Goal: Task Accomplishment & Management: Complete application form

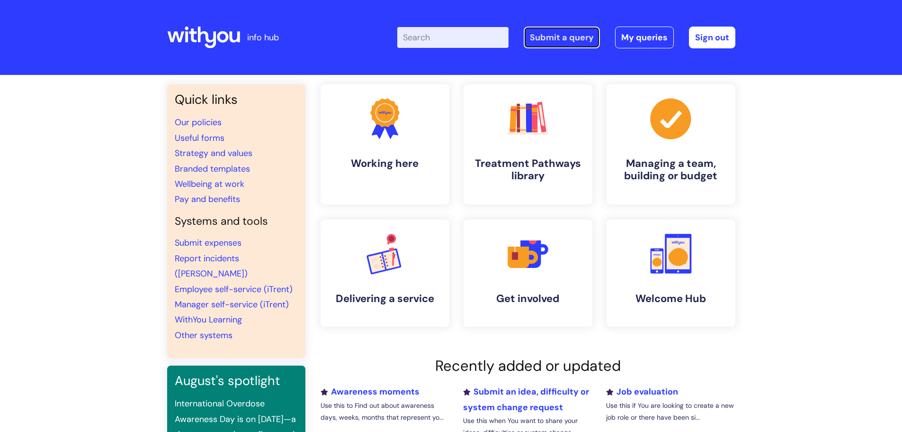
click at [547, 40] on link "Submit a query" at bounding box center [562, 38] width 76 height 22
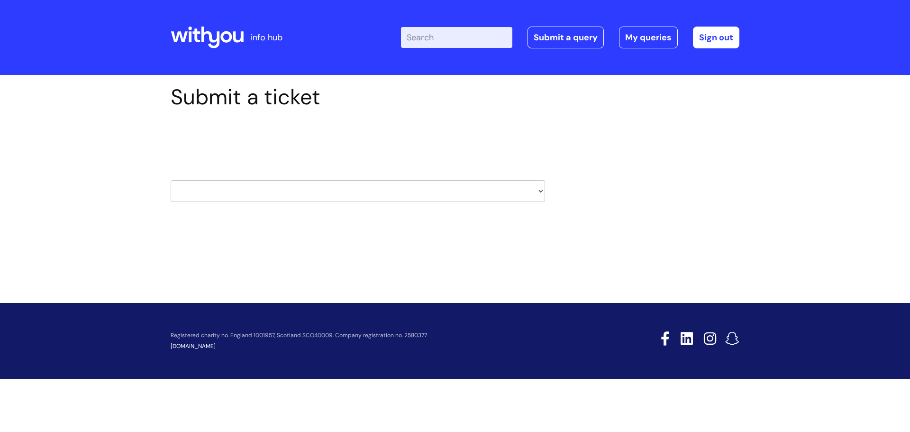
click at [430, 193] on select "HR / People IT and Support Clinical Drug Alerts Finance Accounts Data Support T…" at bounding box center [358, 191] width 374 height 22
select select "it_and_support"
click at [171, 180] on select "HR / People IT and Support Clinical Drug Alerts Finance Accounts Data Support T…" at bounding box center [358, 191] width 374 height 22
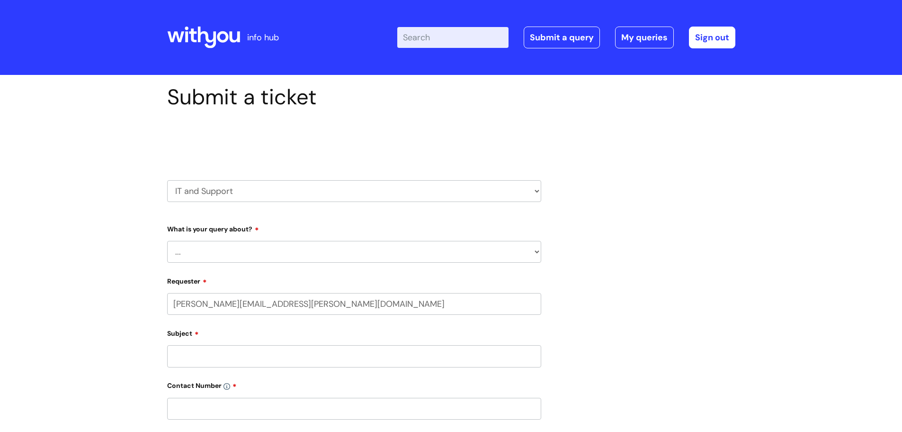
select select "80004418200"
click at [298, 251] on select "... Mobile Phone Reset & MFA Accounts, Starters and Leavers IT Hardware issue I…" at bounding box center [354, 252] width 374 height 22
select select "System/software"
click at [167, 241] on select "... Mobile Phone Reset & MFA Accounts, Starters and Leavers IT Hardware issue I…" at bounding box center [354, 252] width 374 height 22
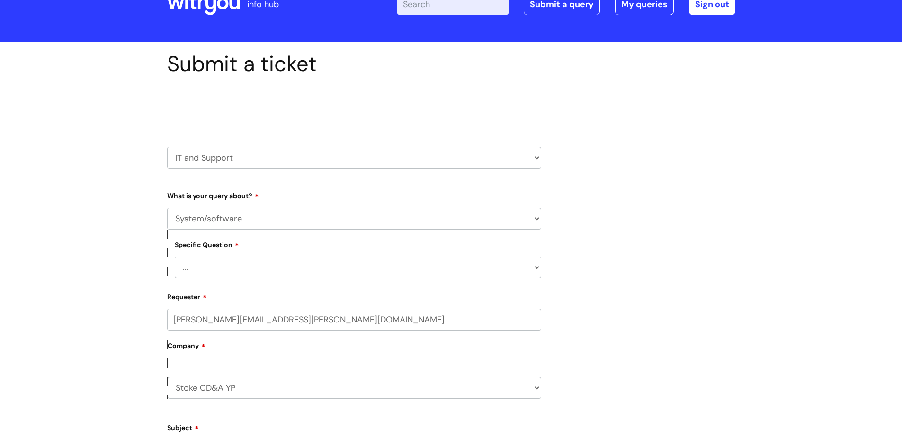
scroll to position [47, 0]
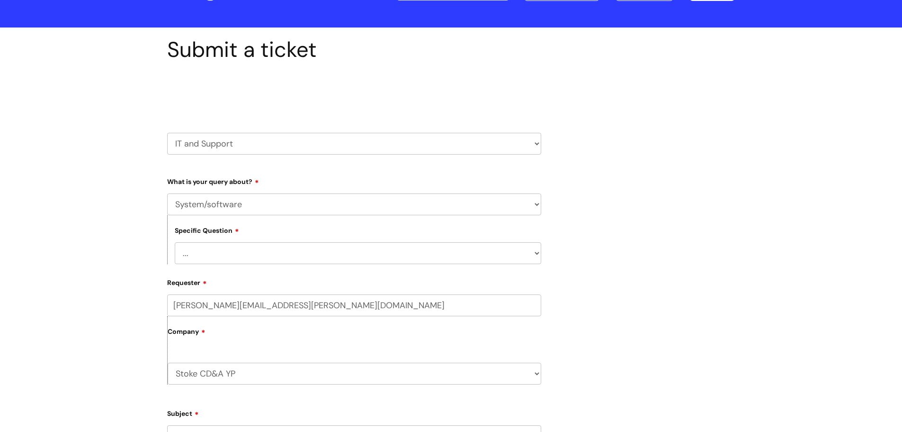
click at [265, 257] on select "... Halo PCMIS Iaptus NHS Email CJSM Email Mitel Another System Google (Workspa…" at bounding box center [358, 253] width 367 height 22
select select "Another System"
click at [175, 242] on select "... Halo PCMIS Iaptus NHS Email CJSM Email Mitel Another System Google (Workspa…" at bounding box center [358, 253] width 367 height 22
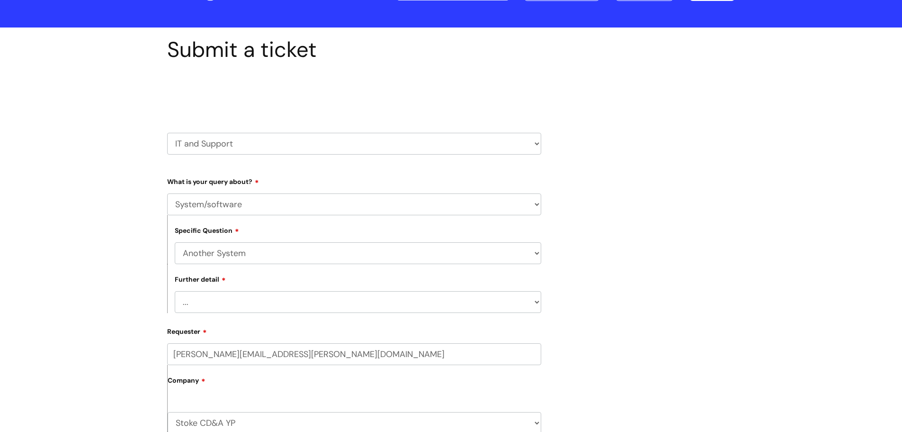
click at [272, 304] on select "... I’ve got a login issue Something else" at bounding box center [358, 302] width 367 height 22
select select "I’ve got a login issue"
click at [175, 291] on select "... I’ve got a login issue Something else" at bounding box center [358, 302] width 367 height 22
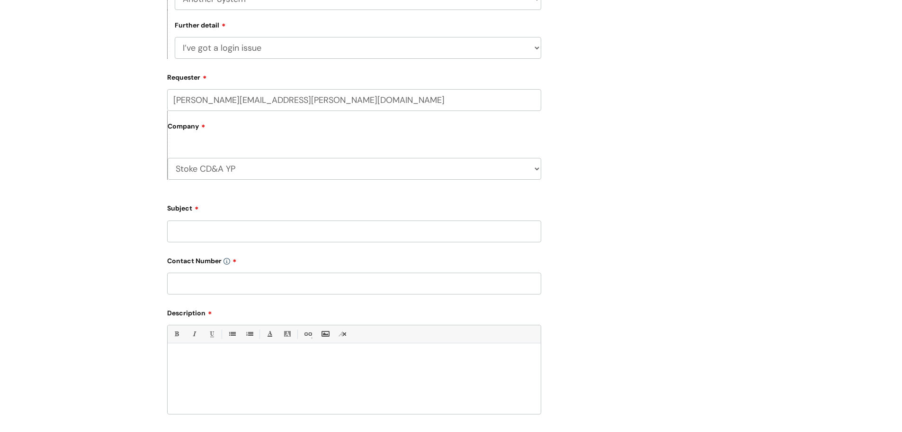
scroll to position [332, 0]
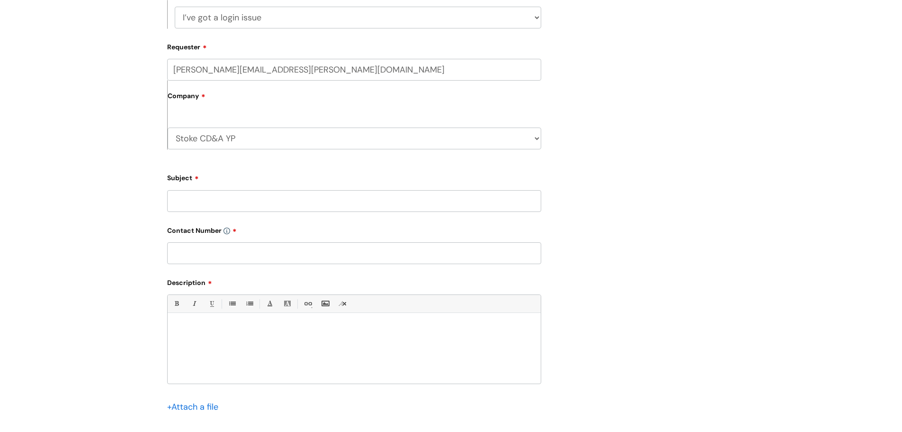
click at [214, 204] on input "Subject" at bounding box center [354, 201] width 374 height 22
type input "nebula"
click at [215, 252] on input "text" at bounding box center [354, 253] width 374 height 22
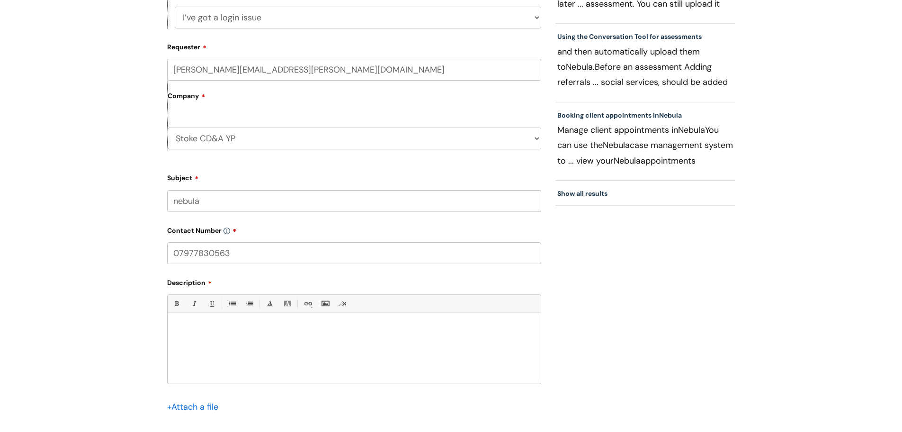
type input "07977830563"
click at [205, 321] on div at bounding box center [354, 350] width 373 height 65
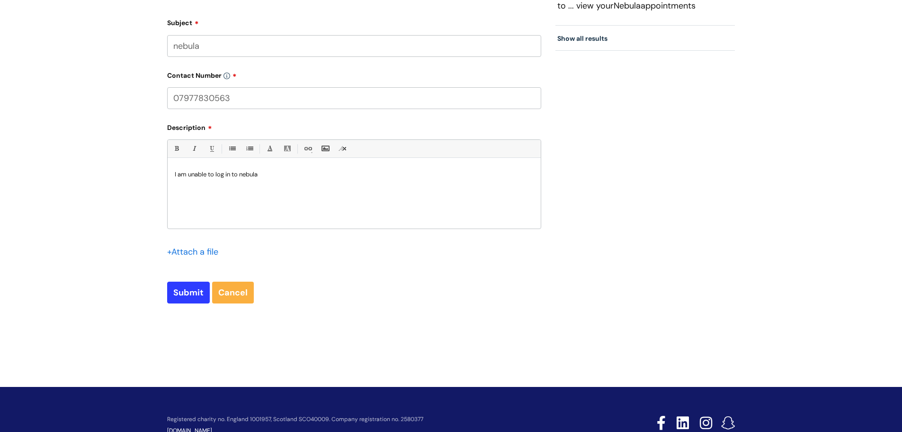
scroll to position [518, 0]
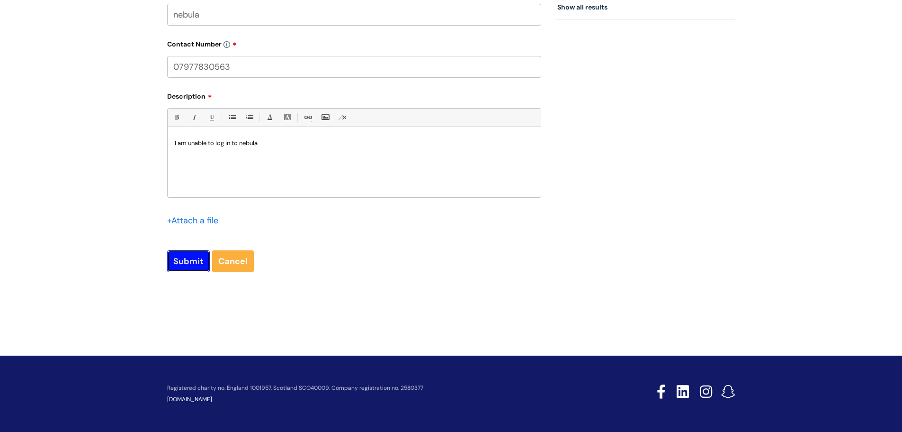
click at [197, 253] on input "Submit" at bounding box center [188, 261] width 43 height 22
type input "Please Wait..."
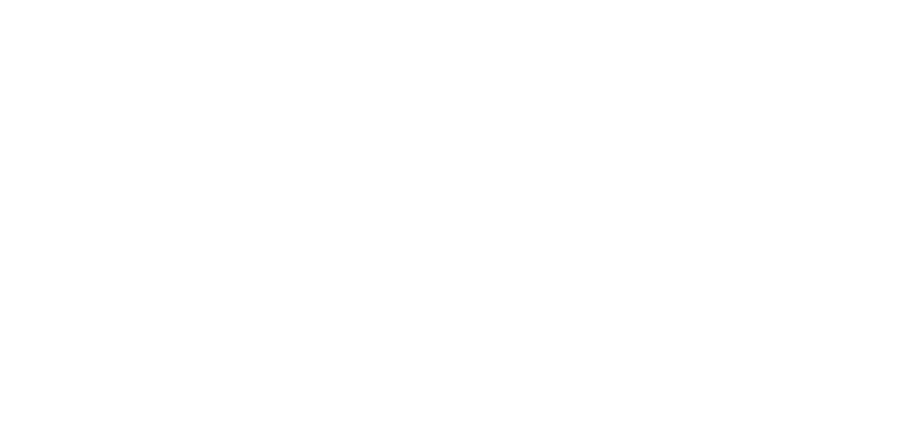
select select "System/software"
select select "Another System"
select select "I’ve got a login issue"
